Goal: Entertainment & Leisure: Consume media (video, audio)

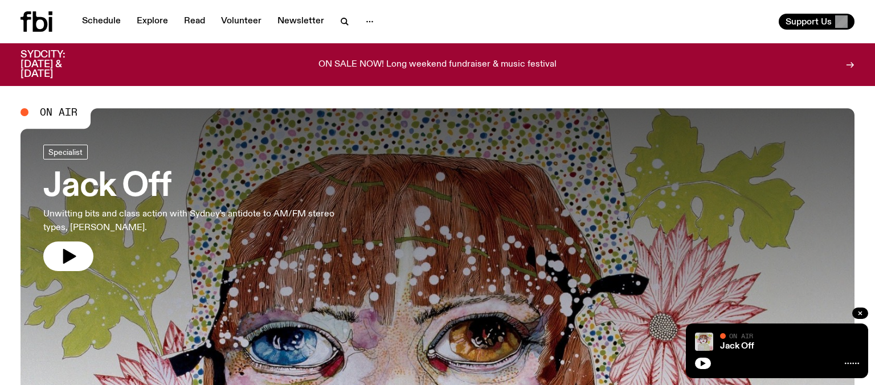
click at [97, 178] on h3 "Jack Off" at bounding box center [189, 187] width 292 height 32
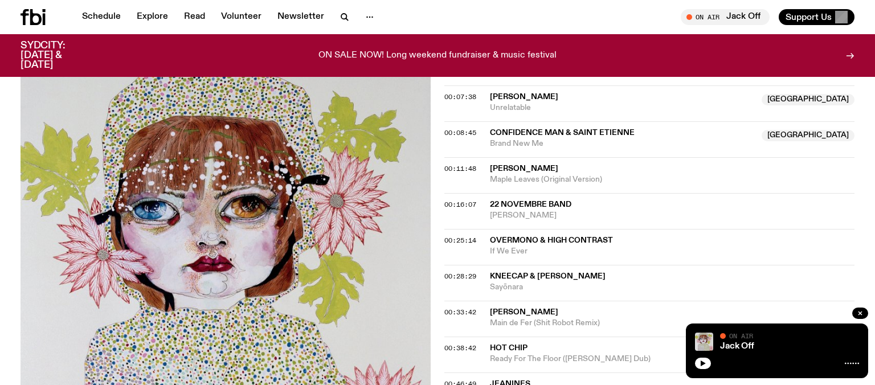
scroll to position [412, 0]
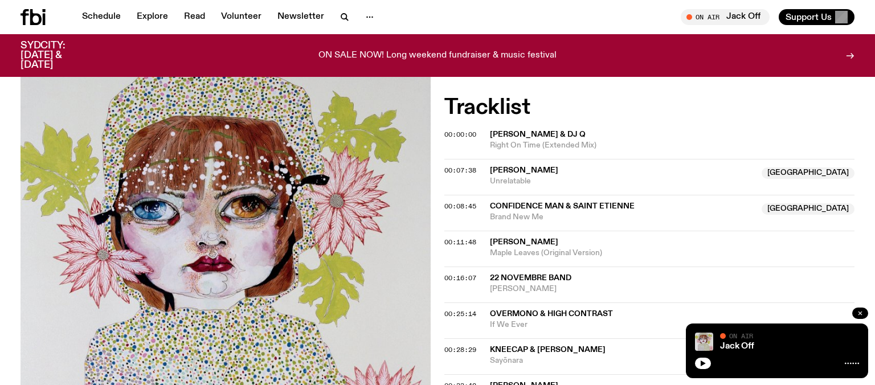
click at [863, 312] on icon "button" at bounding box center [859, 313] width 7 height 7
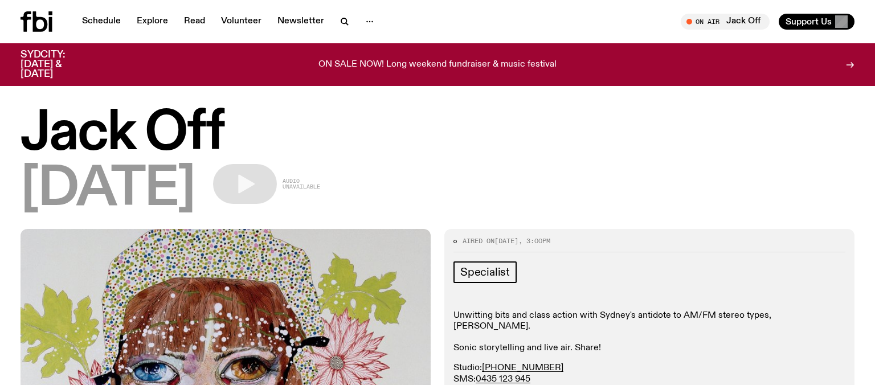
scroll to position [70, 0]
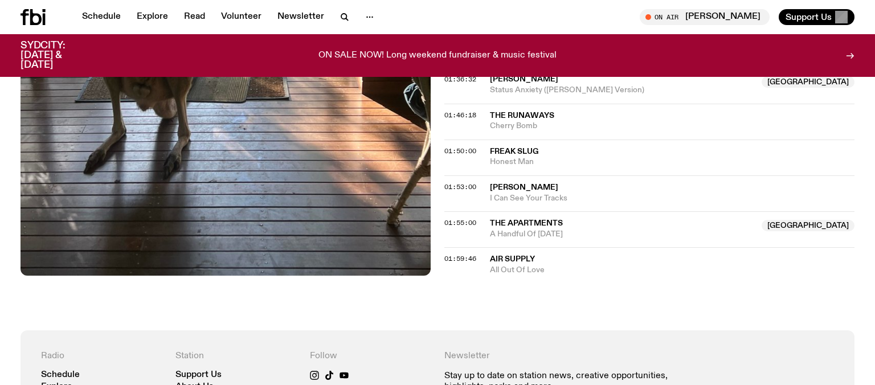
scroll to position [1016, 0]
